Goal: Find specific page/section: Find specific page/section

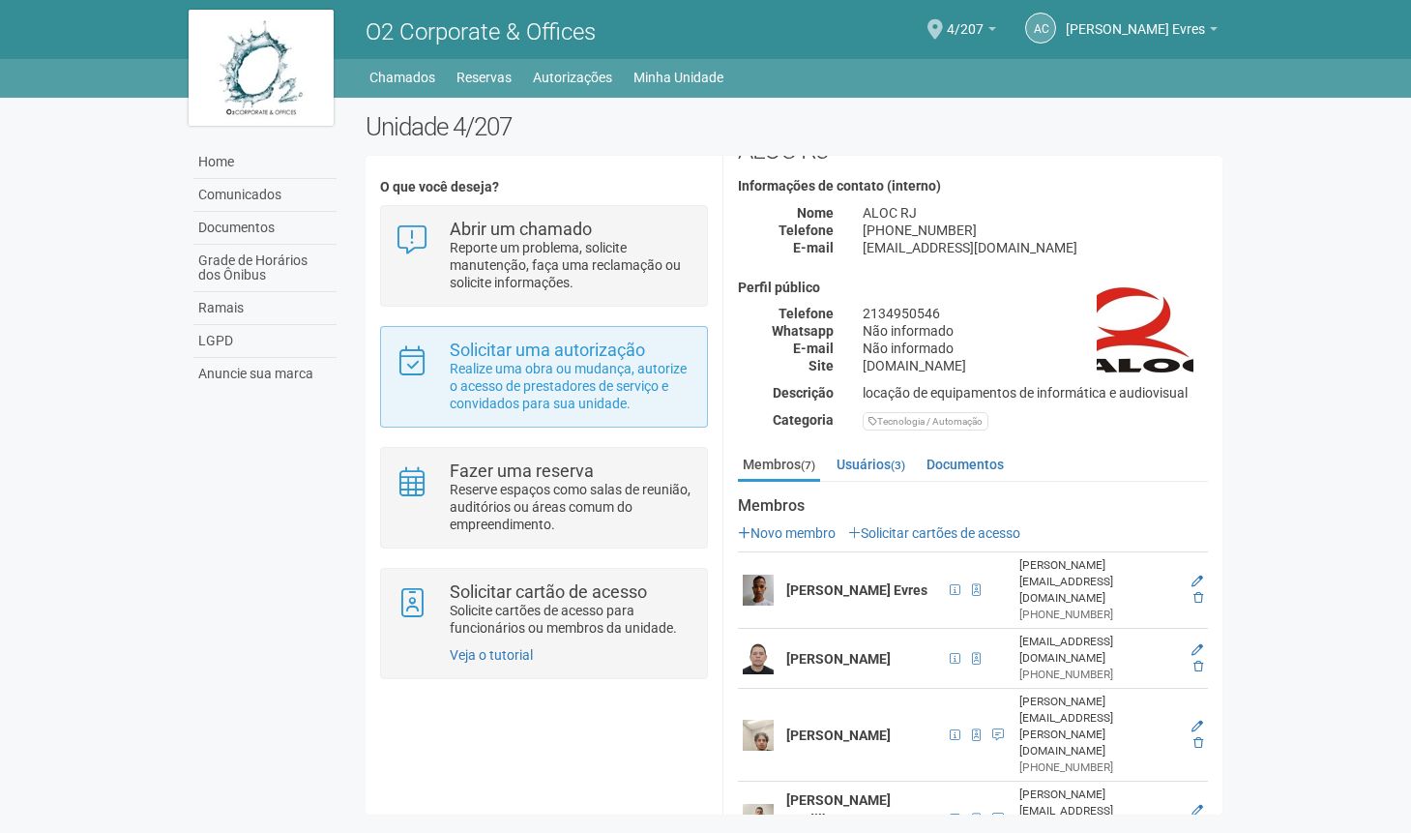
scroll to position [97, 0]
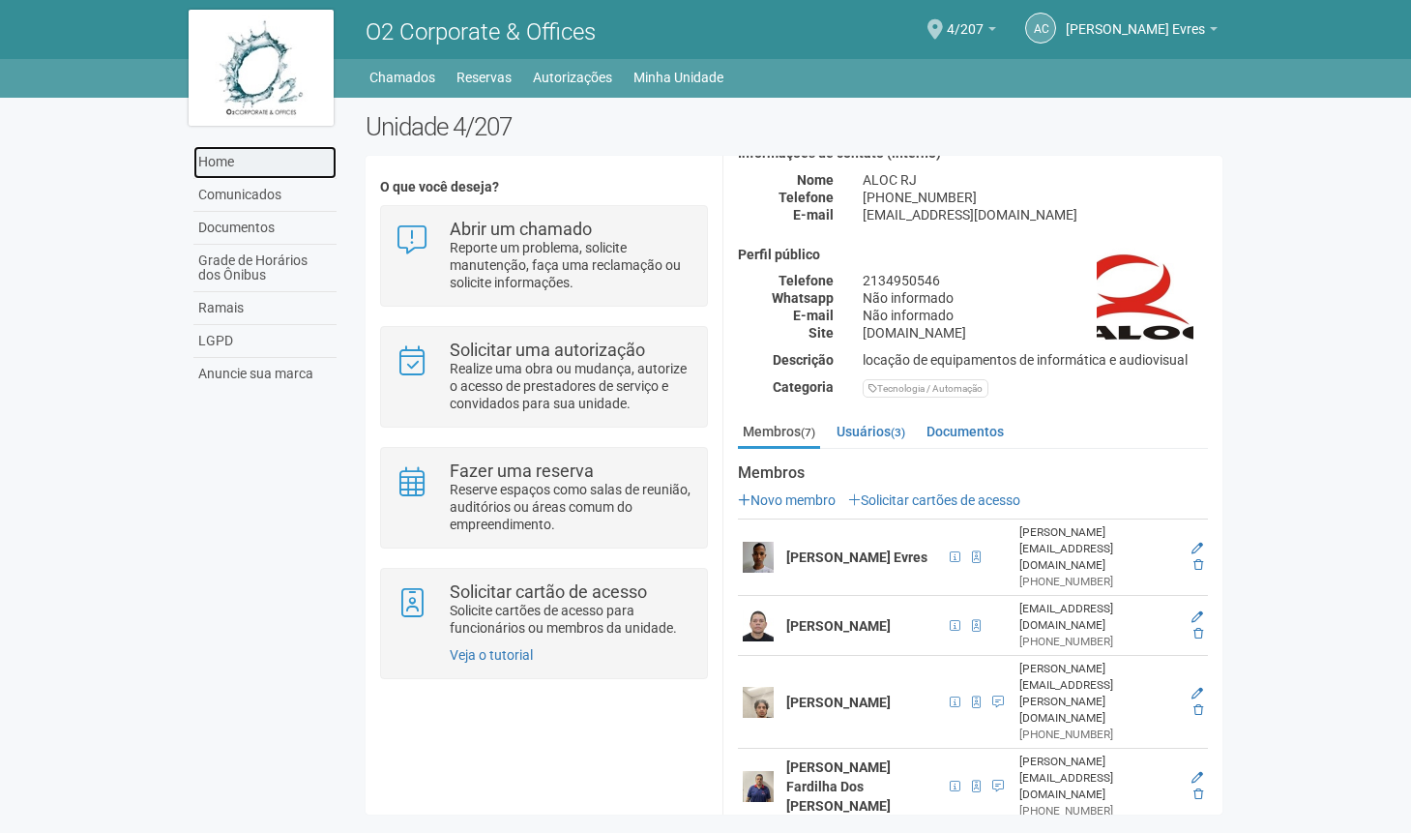
click at [228, 162] on link "Home" at bounding box center [264, 162] width 143 height 33
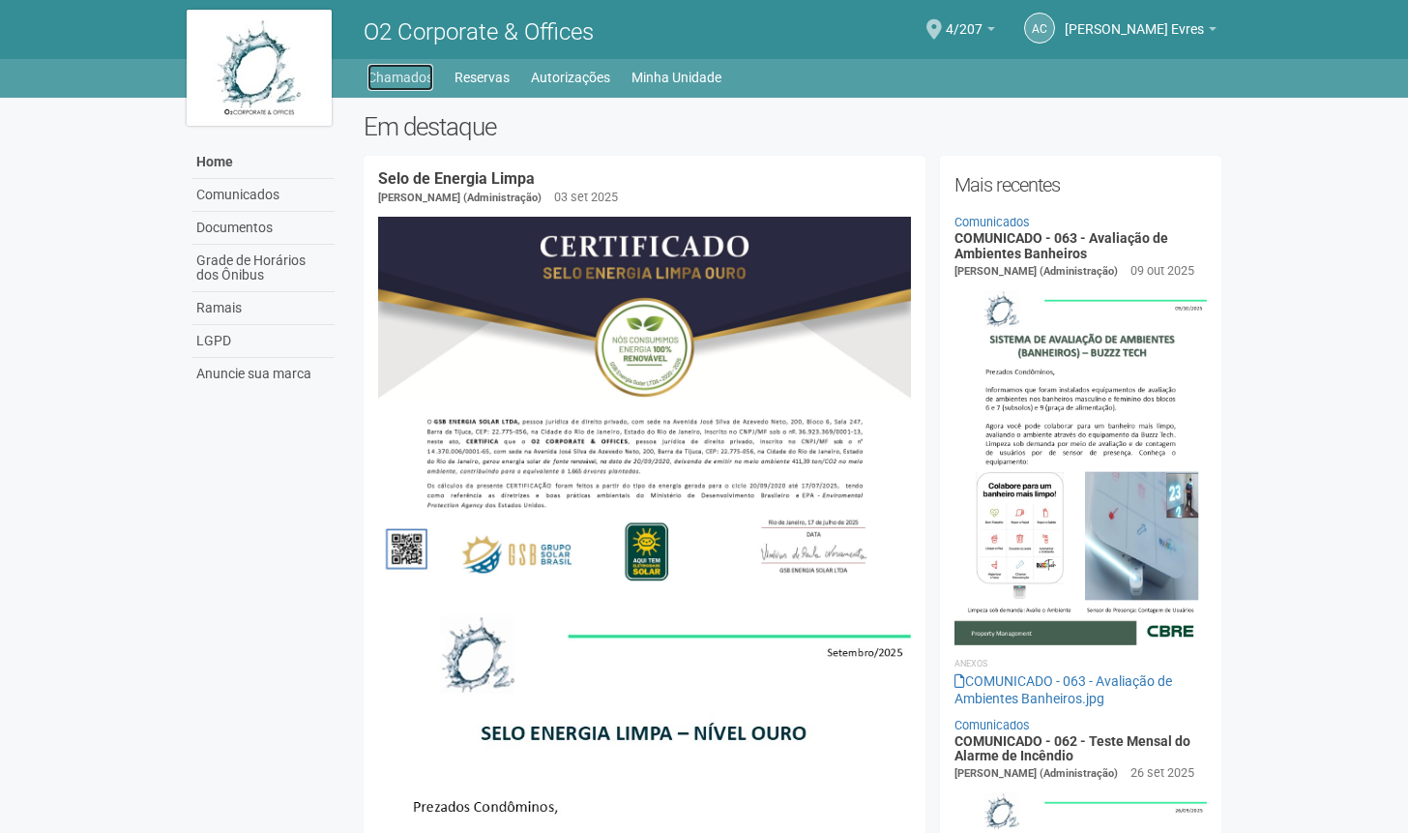
click at [423, 78] on link "Chamados" at bounding box center [401, 77] width 66 height 27
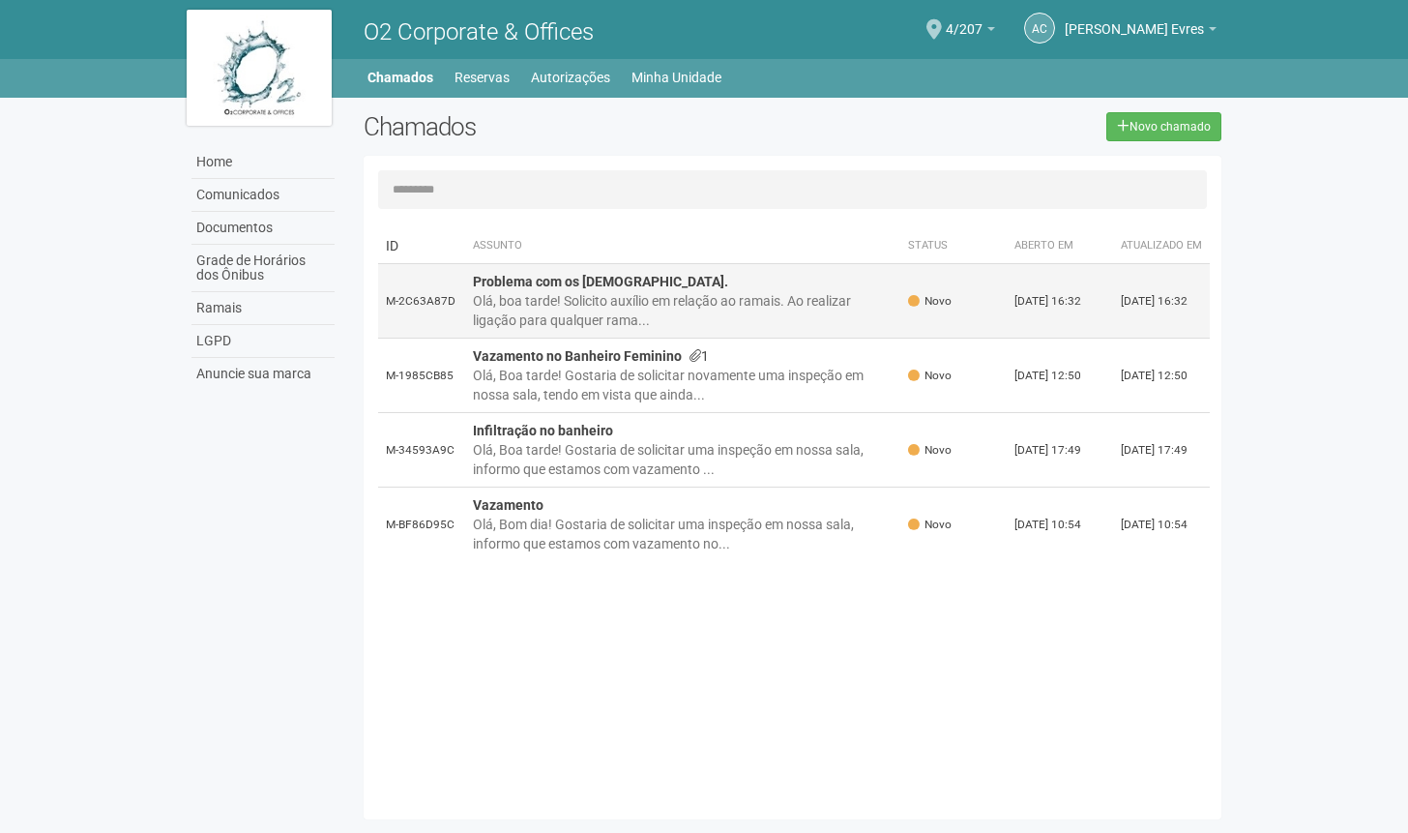
click at [570, 305] on div "Olá, boa tarde! Solicito auxílio em relação ao ramais. Ao realizar ligação para…" at bounding box center [683, 310] width 420 height 39
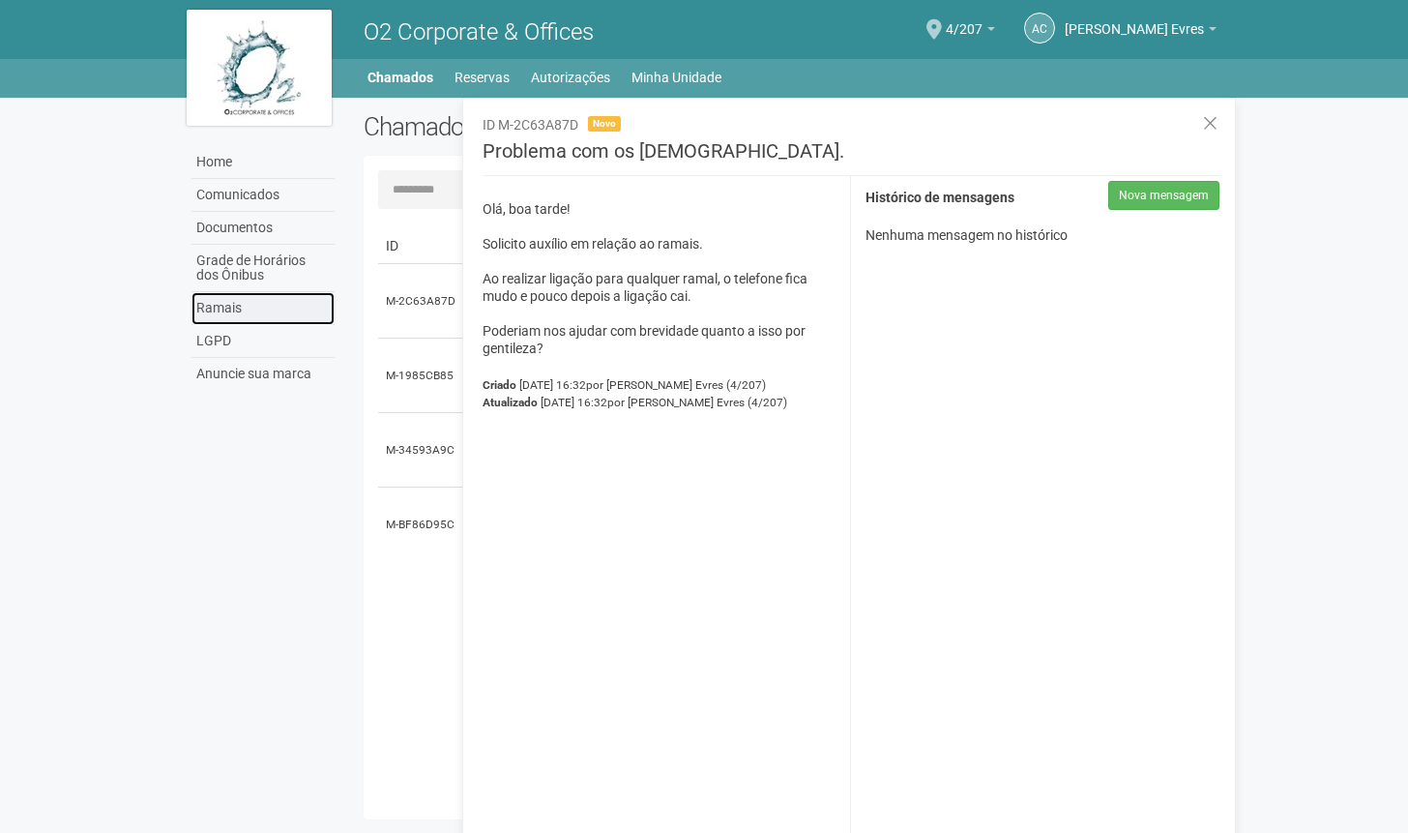
click at [232, 310] on link "Ramais" at bounding box center [263, 308] width 143 height 33
